Goal: Task Accomplishment & Management: Manage account settings

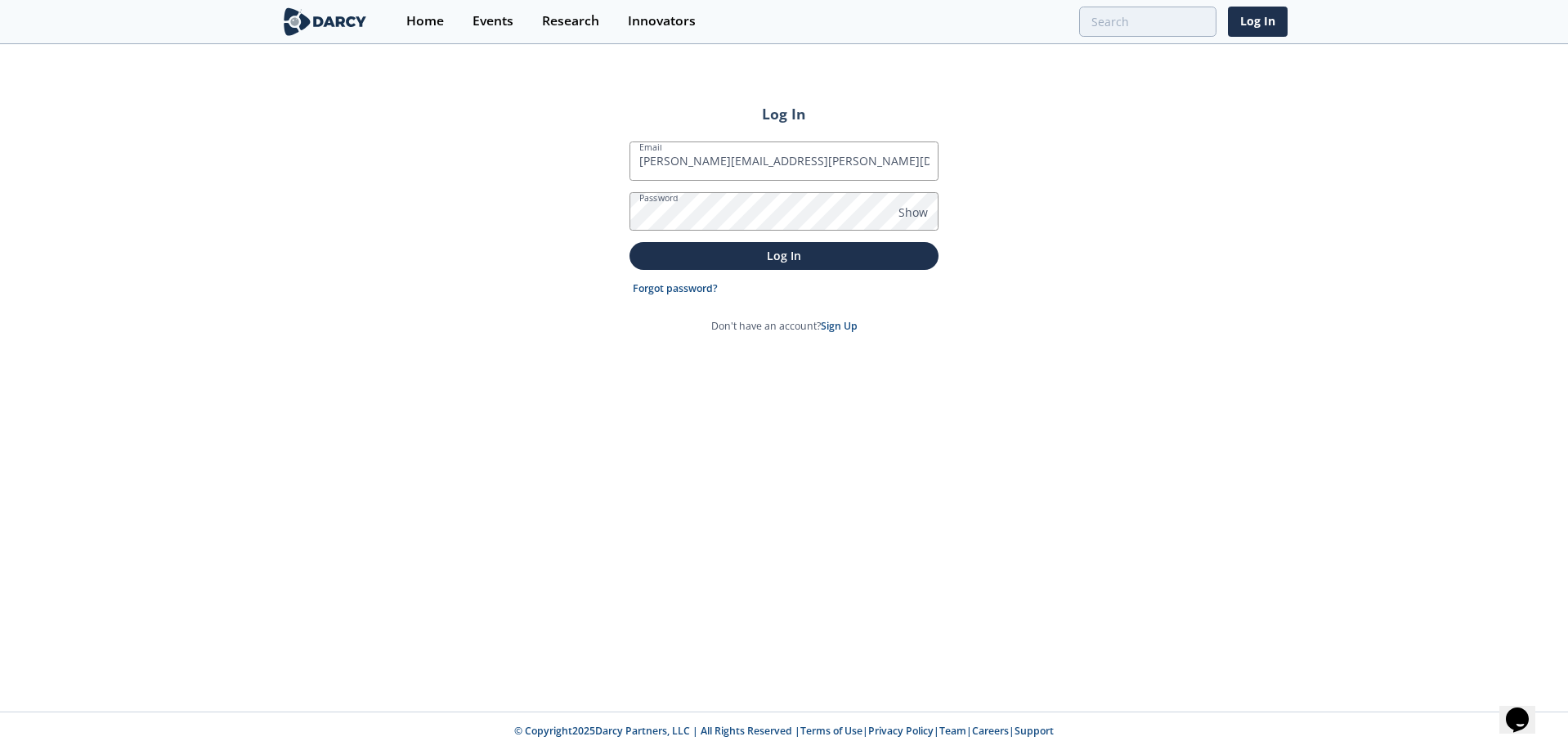
click at [630, 242] on button "Log In" at bounding box center [784, 255] width 309 height 27
click at [351, 272] on div "Log In Email [PERSON_NAME][EMAIL_ADDRESS][PERSON_NAME][DOMAIN_NAME] Password Sh…" at bounding box center [784, 378] width 1568 height 666
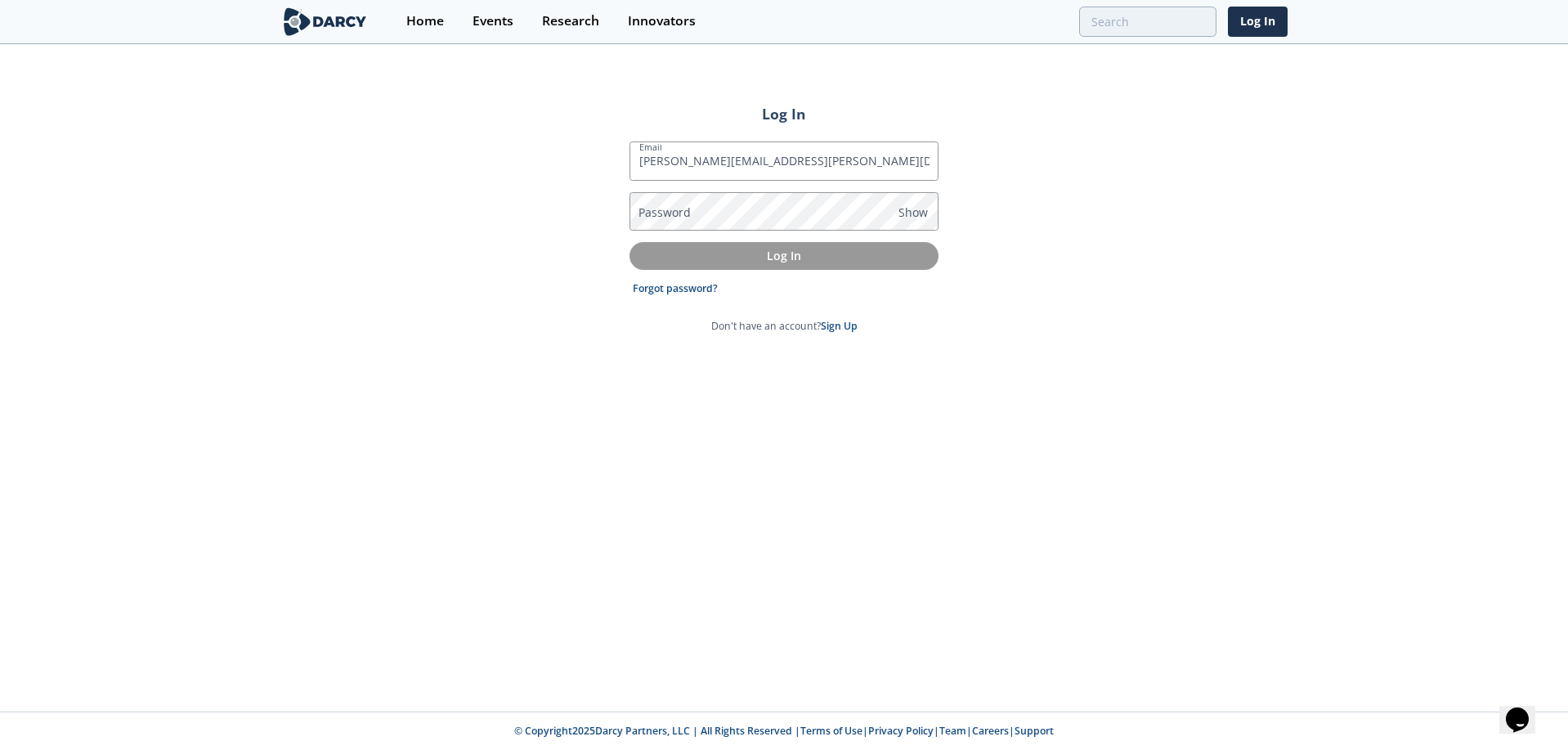
click at [296, 27] on img at bounding box center [325, 21] width 89 height 29
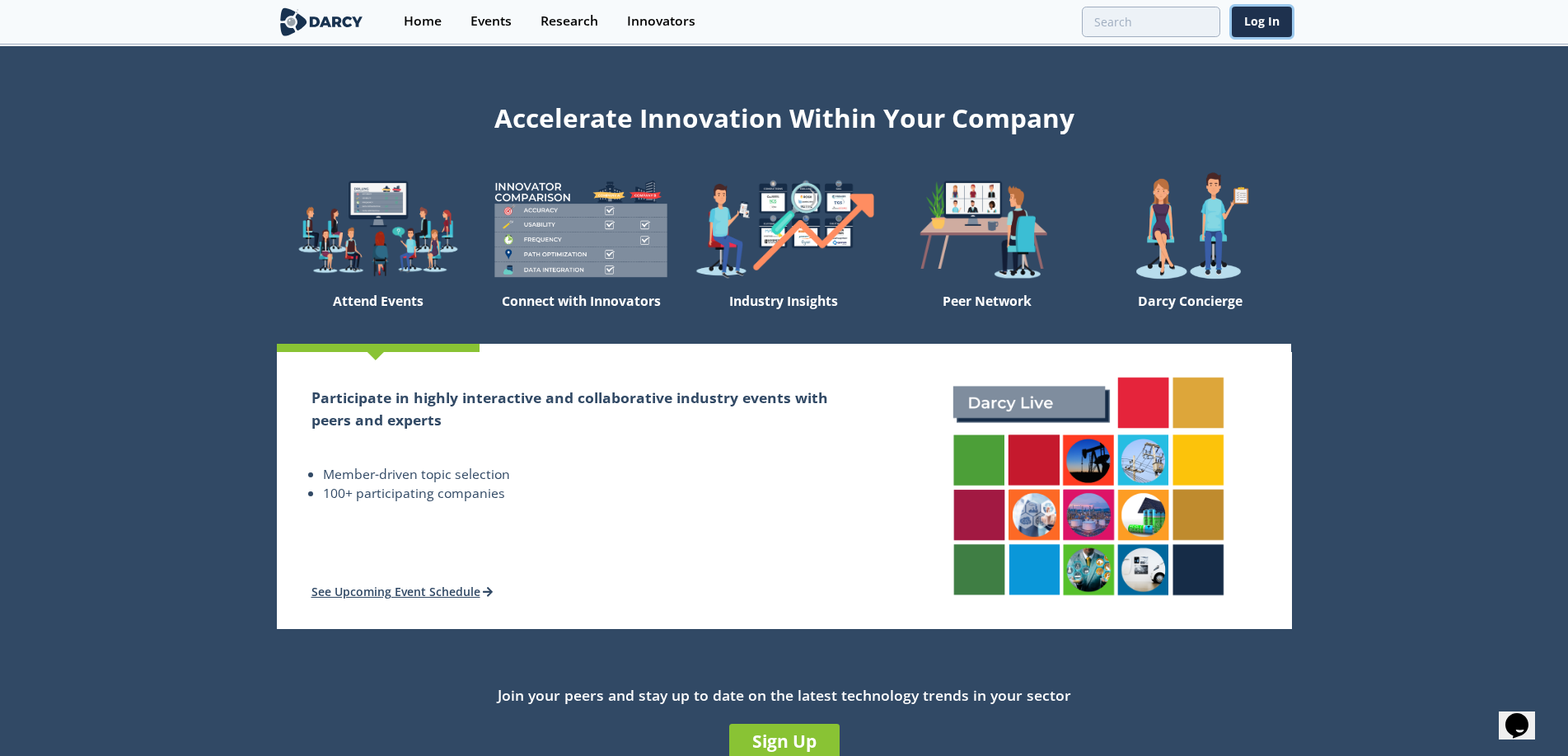
click at [1283, 17] on link "Log In" at bounding box center [1262, 21] width 60 height 31
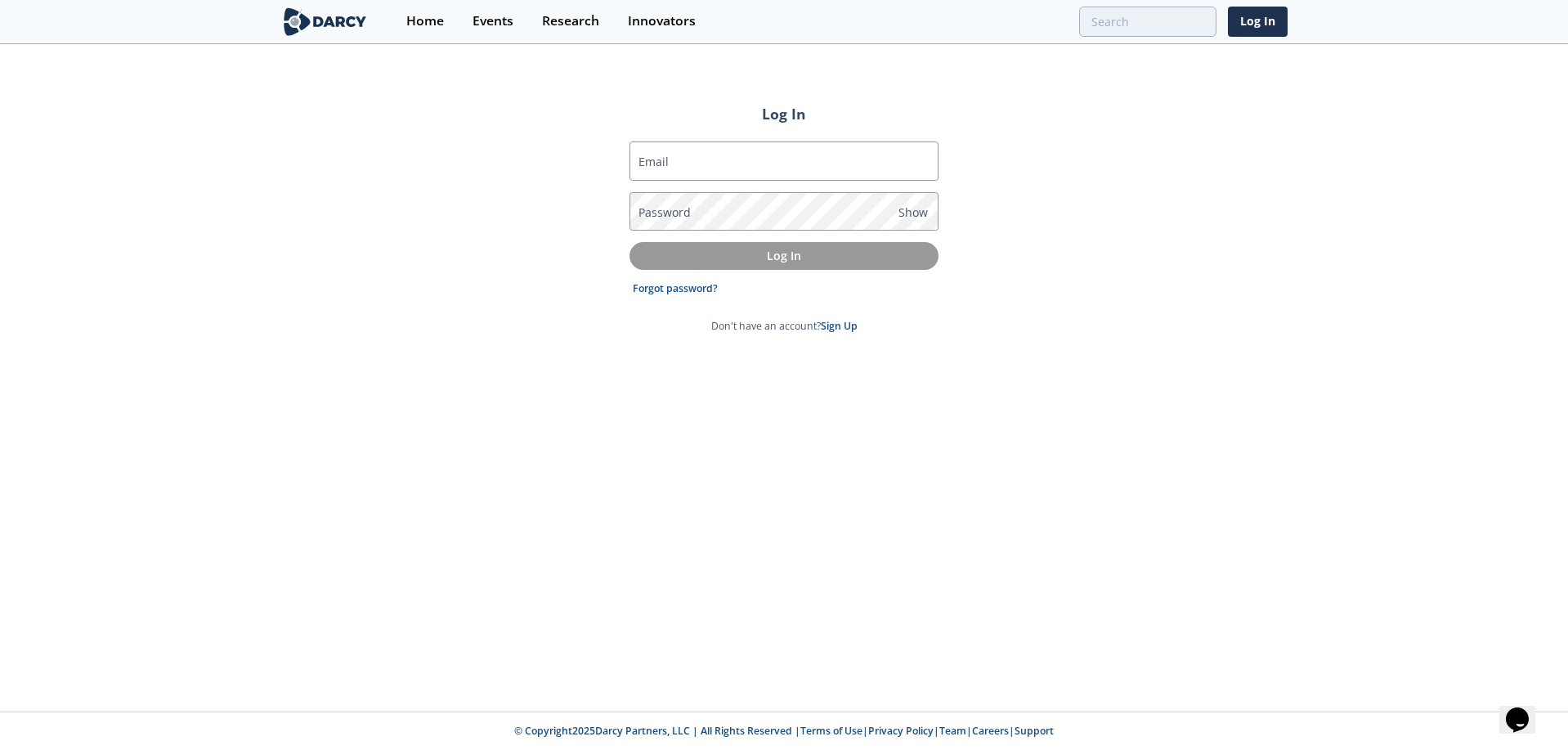
click at [805, 140] on div "Email Password Show Log In Forgot password? Don't have an account? Sign Up" at bounding box center [784, 237] width 309 height 219
click at [805, 151] on input "Email" at bounding box center [784, 161] width 309 height 39
type input "[PERSON_NAME][EMAIL_ADDRESS][PERSON_NAME][DOMAIN_NAME]"
click at [673, 282] on link "Forgot password?" at bounding box center [676, 289] width 85 height 15
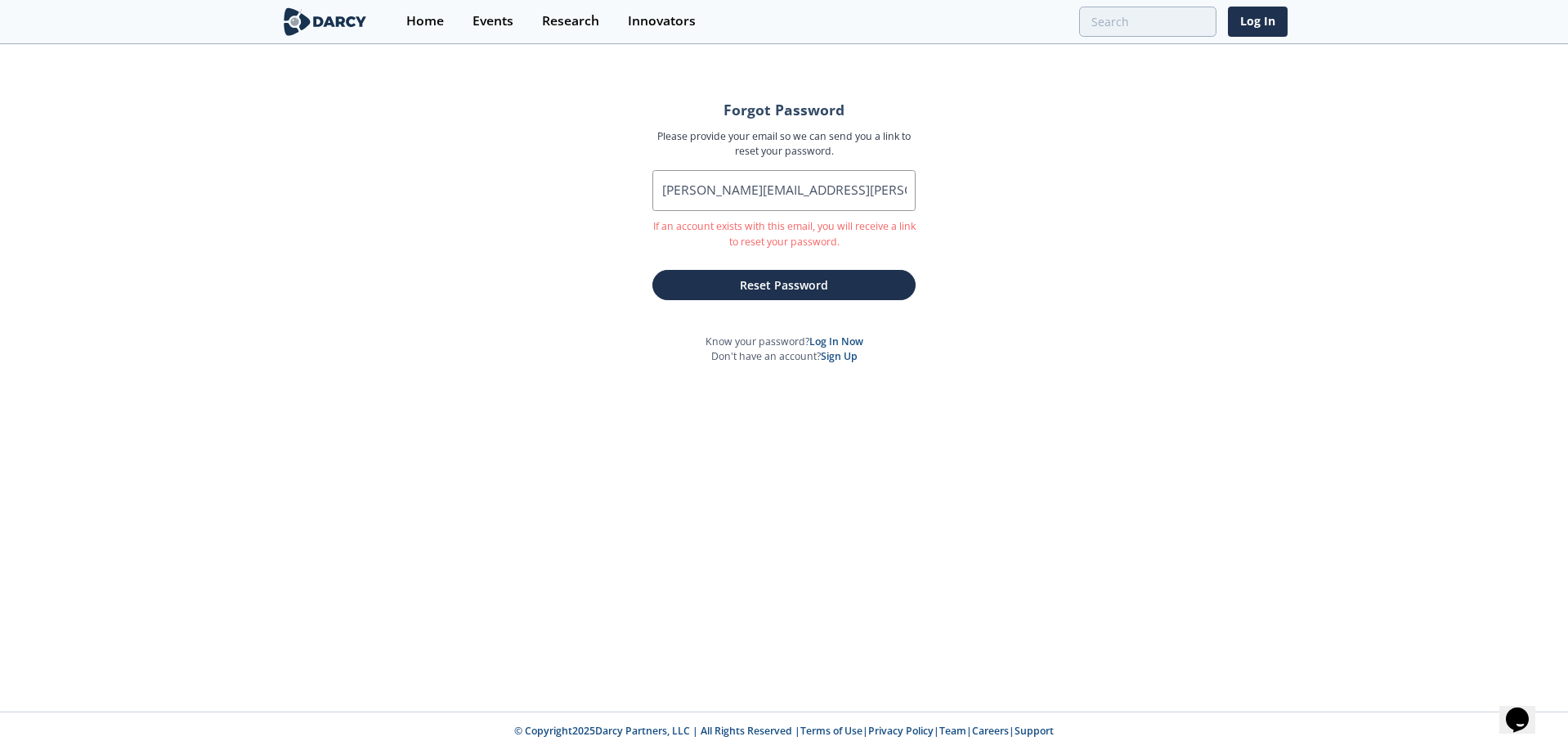
click at [755, 288] on button "Reset Password" at bounding box center [784, 285] width 264 height 30
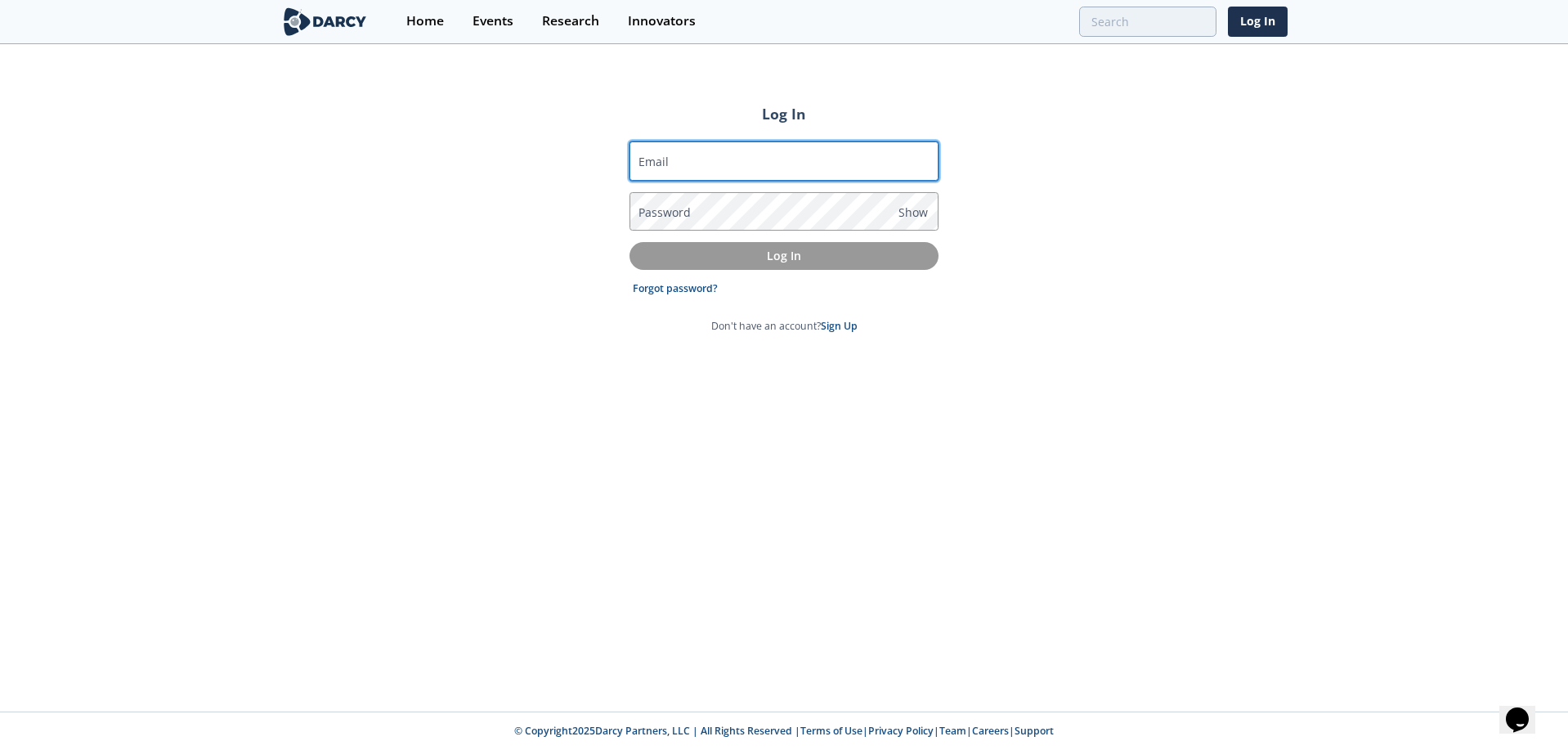
click at [636, 165] on input "Email" at bounding box center [784, 161] width 309 height 39
type input "[PERSON_NAME][EMAIL_ADDRESS][PERSON_NAME][DOMAIN_NAME]"
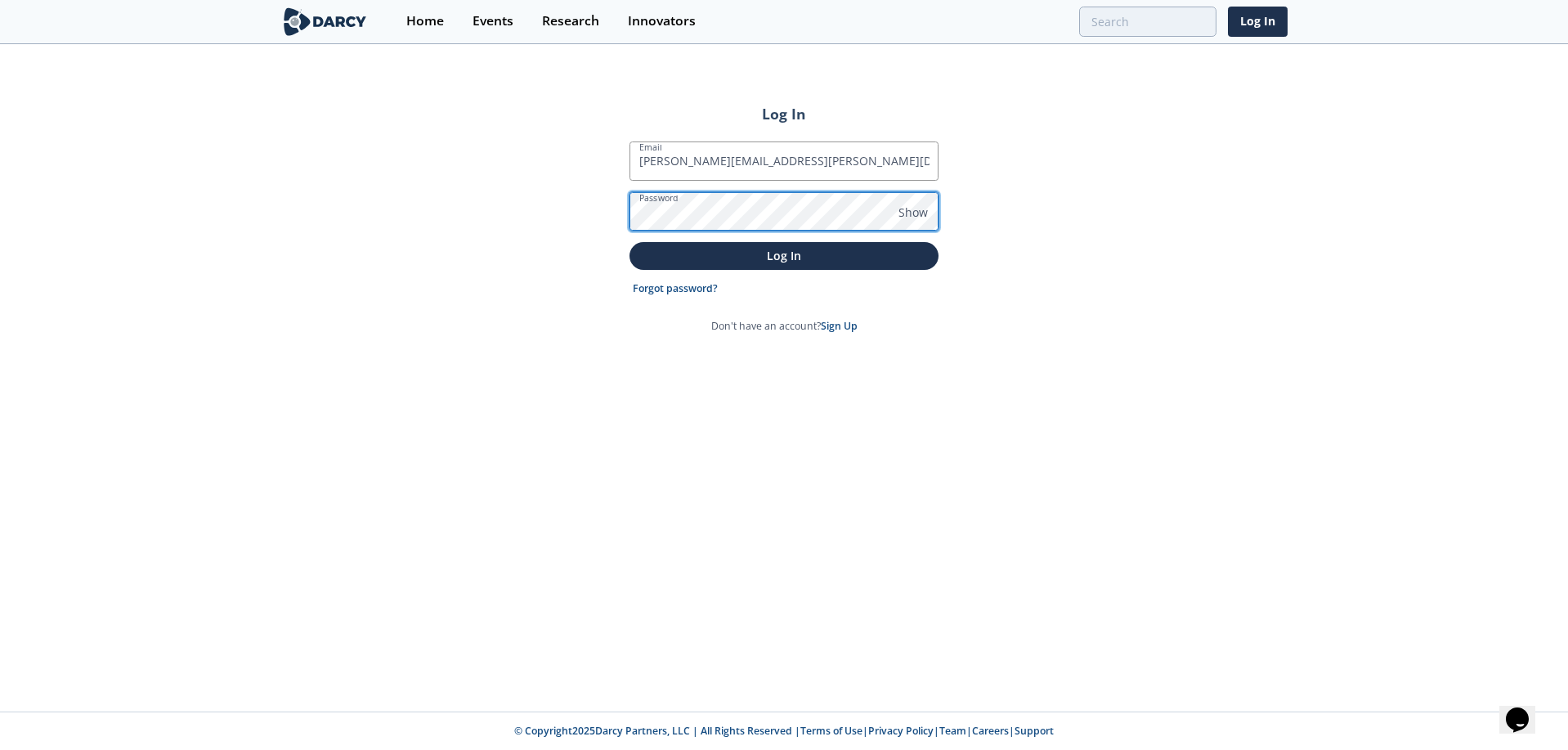
click at [630, 242] on button "Log In" at bounding box center [784, 255] width 309 height 27
